Goal: Information Seeking & Learning: Learn about a topic

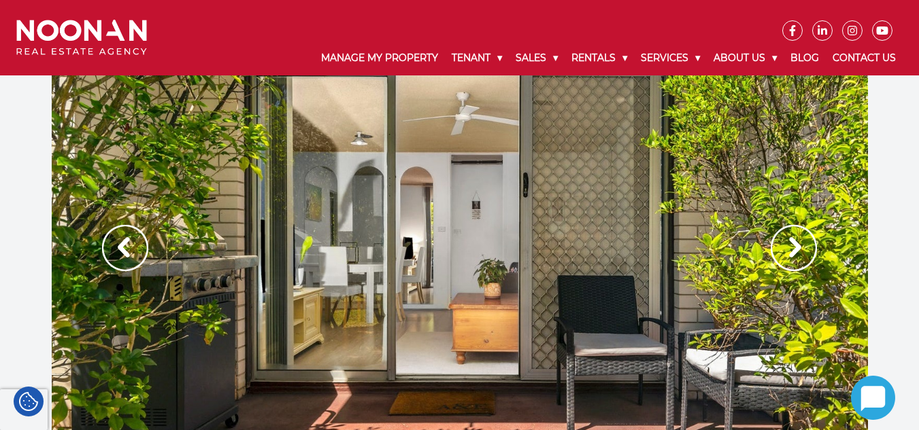
drag, startPoint x: 920, startPoint y: 45, endPoint x: 907, endPoint y: 12, distance: 35.1
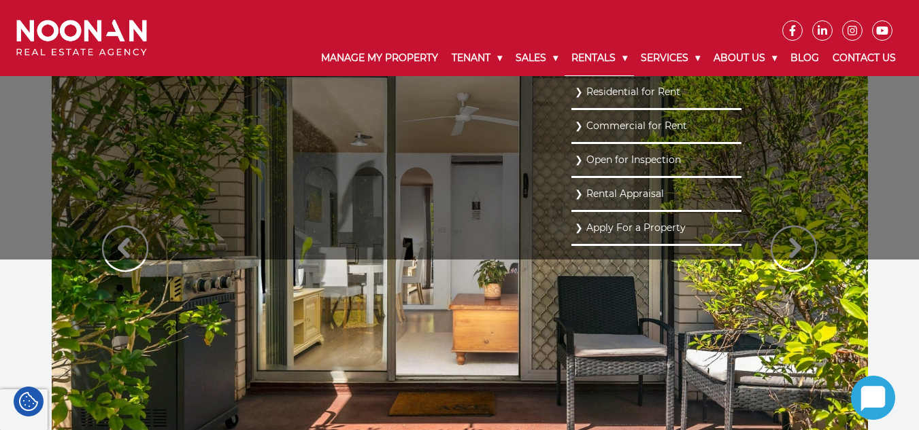
click at [600, 58] on link "Rentals" at bounding box center [598, 58] width 69 height 35
click at [617, 90] on link "Residential for Rent" at bounding box center [656, 91] width 163 height 18
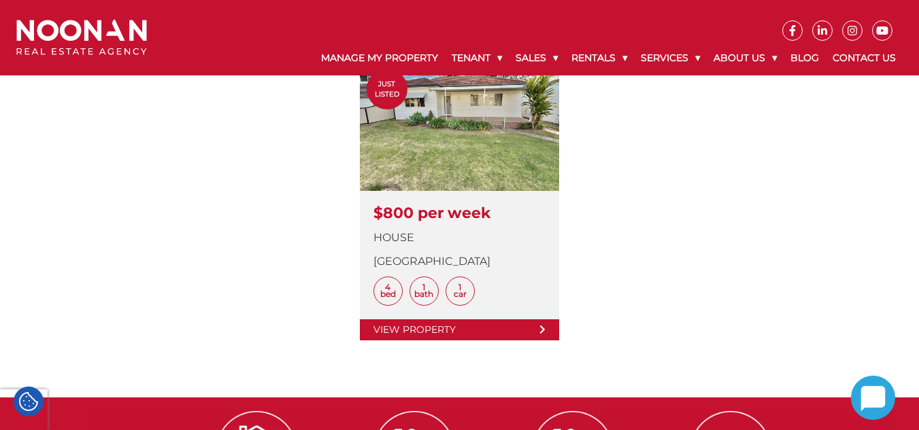
scroll to position [424, 0]
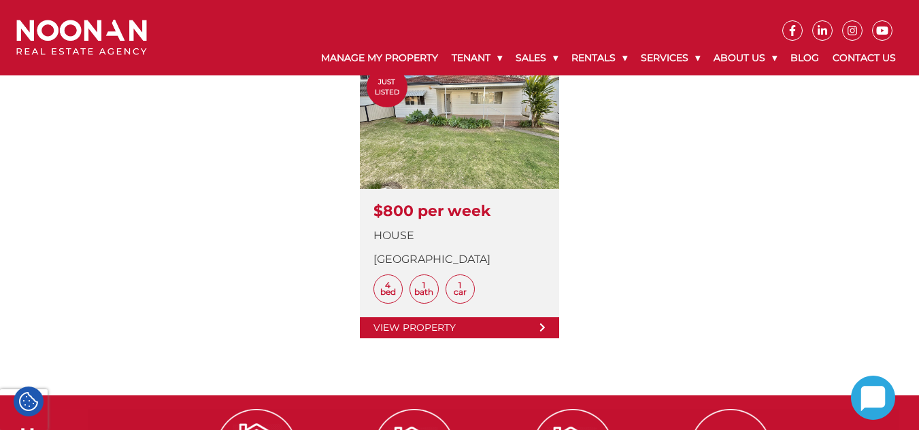
drag, startPoint x: 0, startPoint y: 0, endPoint x: 919, endPoint y: 212, distance: 943.4
click at [918, 212] on html "Manage My Property Tenant Urgent & Emergency Repairs Repairs and Maintenance Re…" at bounding box center [459, 162] width 919 height 1172
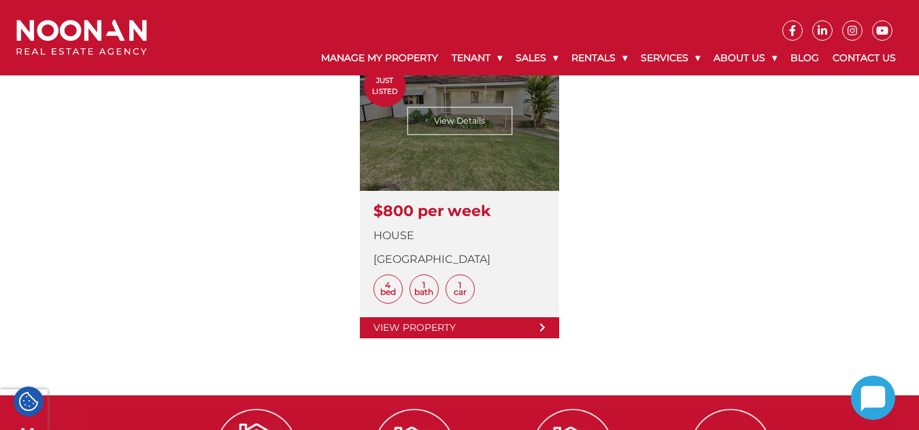
click at [513, 339] on link at bounding box center [459, 196] width 199 height 286
